Goal: Task Accomplishment & Management: Manage account settings

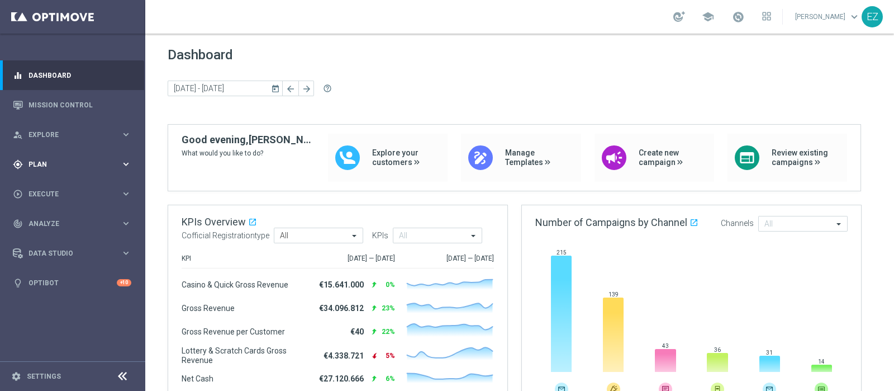
click at [42, 167] on div "gps_fixed Plan" at bounding box center [67, 164] width 108 height 10
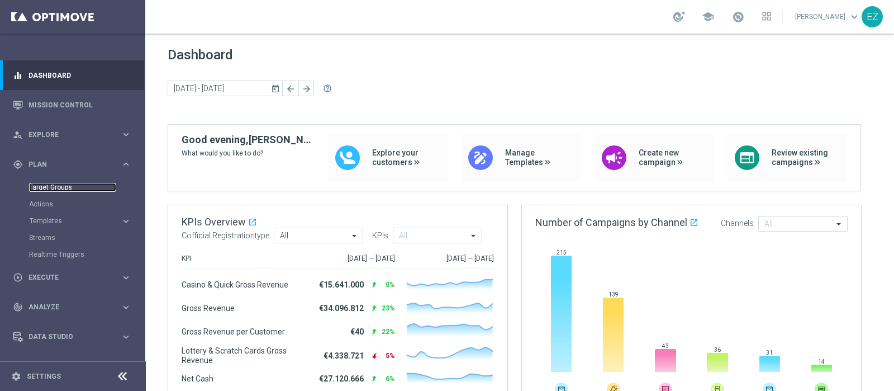
click at [44, 186] on link "Target Groups" at bounding box center [72, 187] width 87 height 9
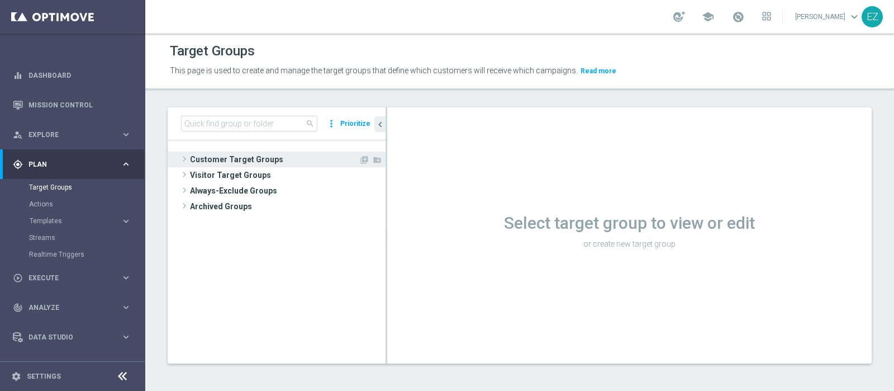
click at [245, 153] on span "Customer Target Groups" at bounding box center [274, 159] width 169 height 16
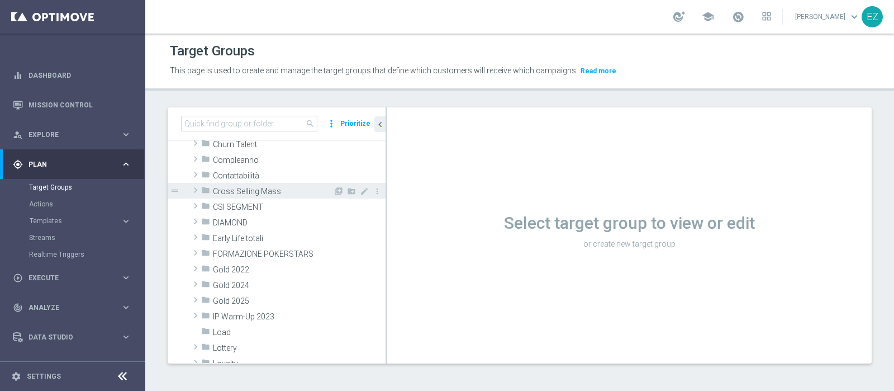
scroll to position [139, 0]
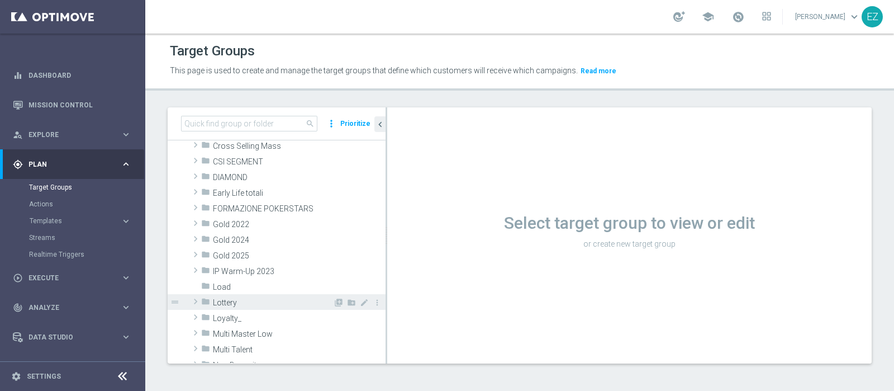
click at [238, 305] on span "Lottery" at bounding box center [273, 303] width 120 height 10
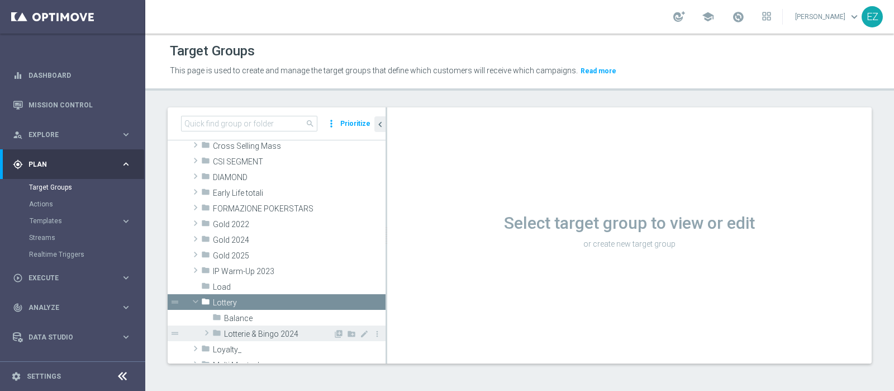
click at [238, 312] on span "Lotterie & Bingo 2024" at bounding box center [278, 334] width 109 height 10
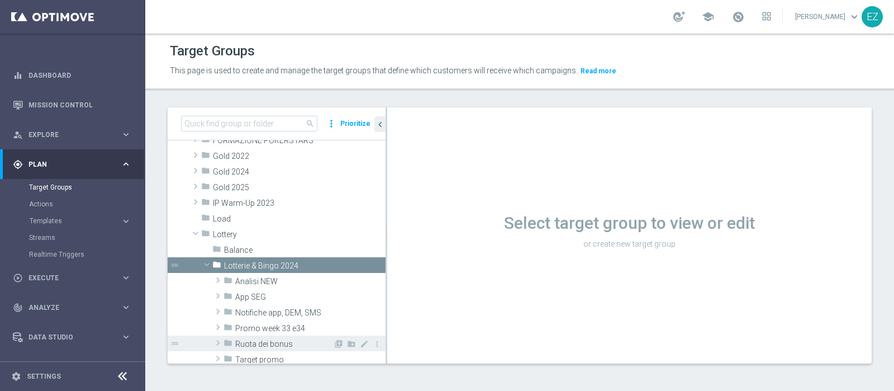
scroll to position [232, 0]
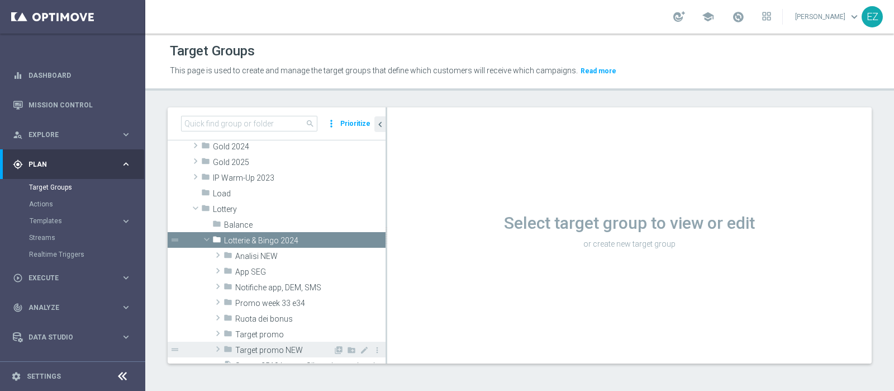
click at [268, 312] on span "Target promo NEW" at bounding box center [284, 350] width 98 height 10
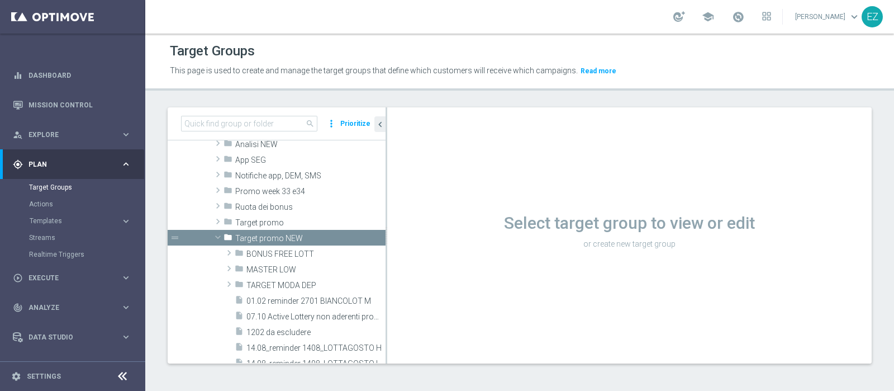
scroll to position [340, 0]
click at [275, 236] on span "Target promo NEW" at bounding box center [284, 239] width 98 height 10
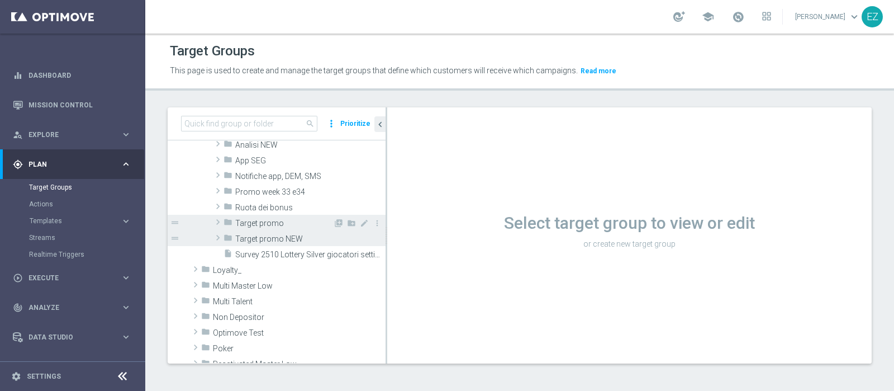
click at [276, 222] on span "Target promo" at bounding box center [284, 224] width 98 height 10
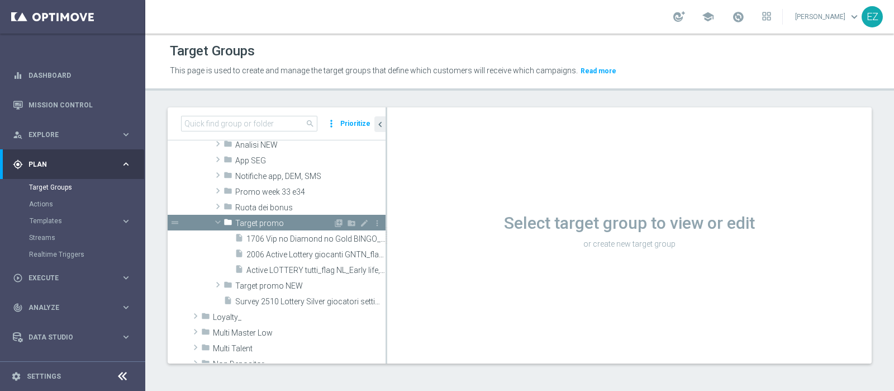
click at [274, 219] on span "Target promo" at bounding box center [284, 224] width 98 height 10
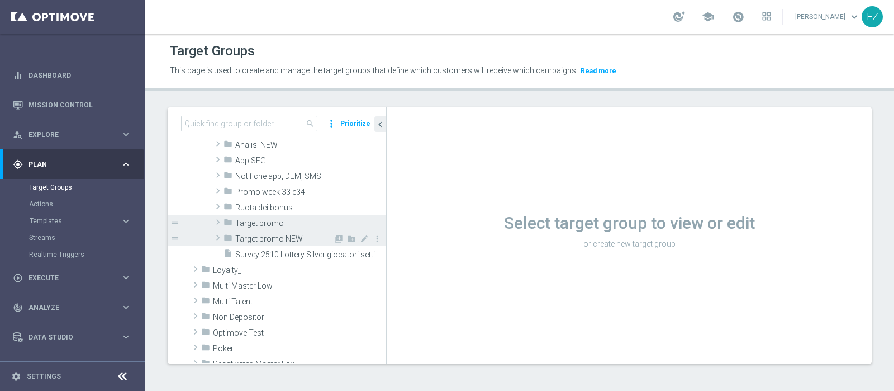
click at [270, 235] on span "Target promo NEW" at bounding box center [284, 239] width 98 height 10
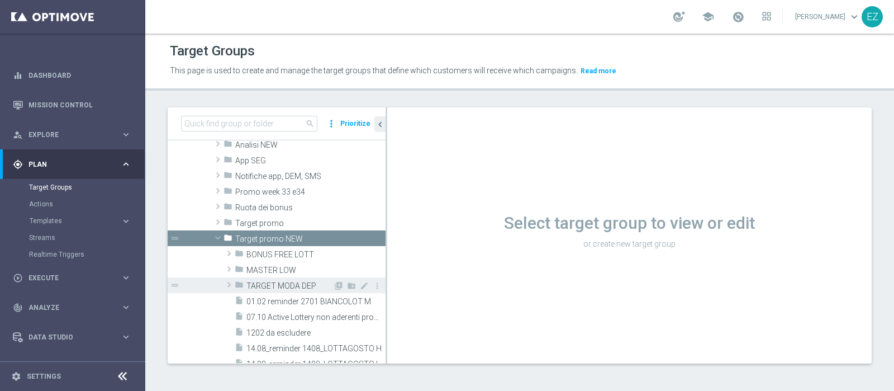
click at [270, 278] on div "folder TARGET MODA DEP" at bounding box center [284, 285] width 98 height 16
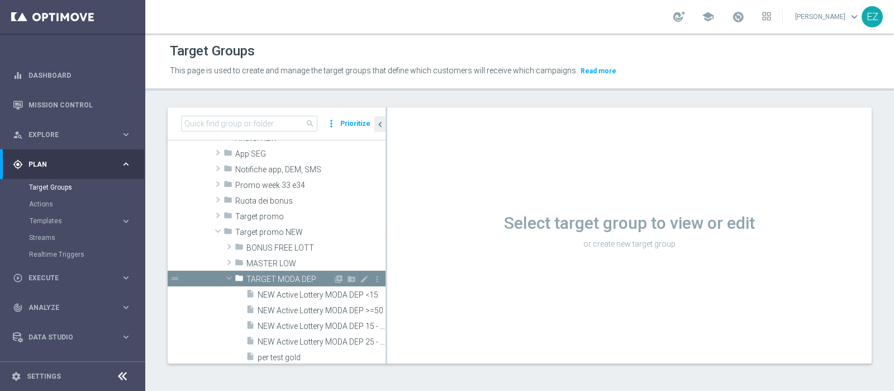
scroll to position [421, 0]
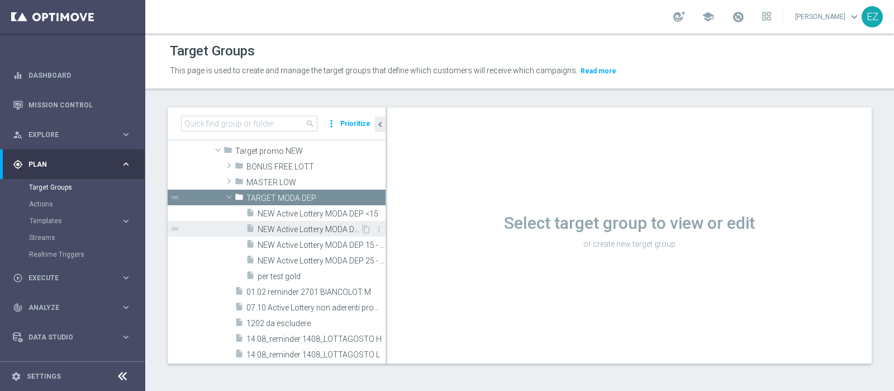
click at [279, 231] on span "NEW Active Lottery MODA DEP >=50" at bounding box center [309, 230] width 103 height 10
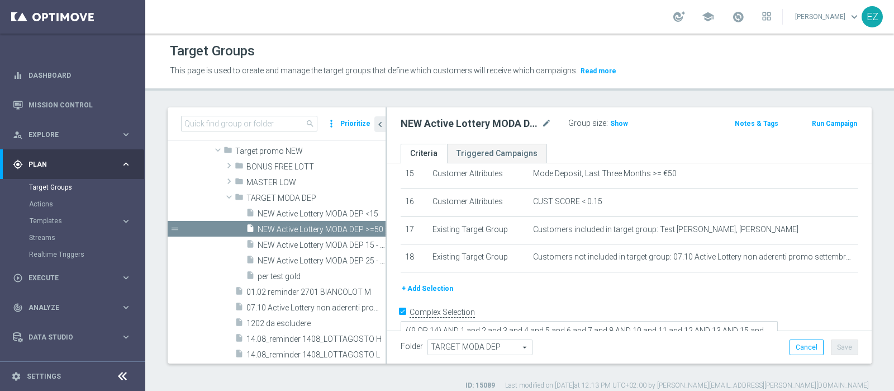
scroll to position [10, 0]
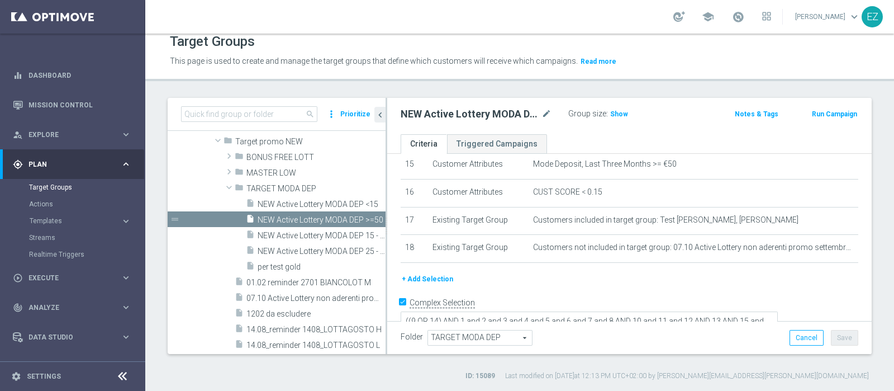
drag, startPoint x: 829, startPoint y: 301, endPoint x: 830, endPoint y: 307, distance: 6.7
click at [715, 311] on textarea "((9 OR 14) AND 1 and 2 and 3 and 4 and 5 and 6 and 7 and 8 AND 10 and 11 and 12…" at bounding box center [589, 323] width 377 height 25
